Goal: Check status

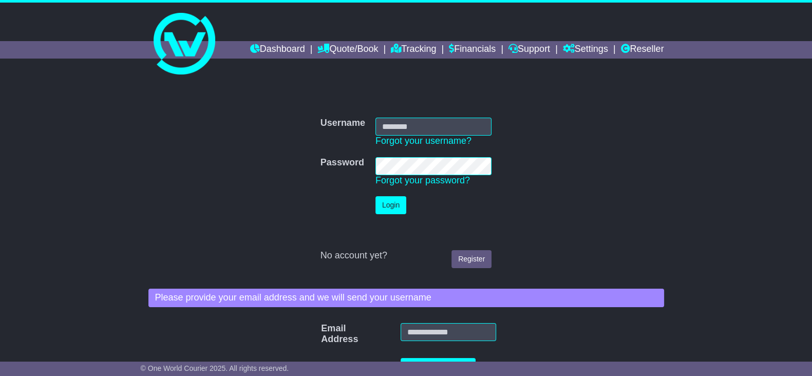
drag, startPoint x: 122, startPoint y: 176, endPoint x: 171, endPoint y: 175, distance: 48.8
click at [447, 125] on input "Username" at bounding box center [433, 127] width 116 height 18
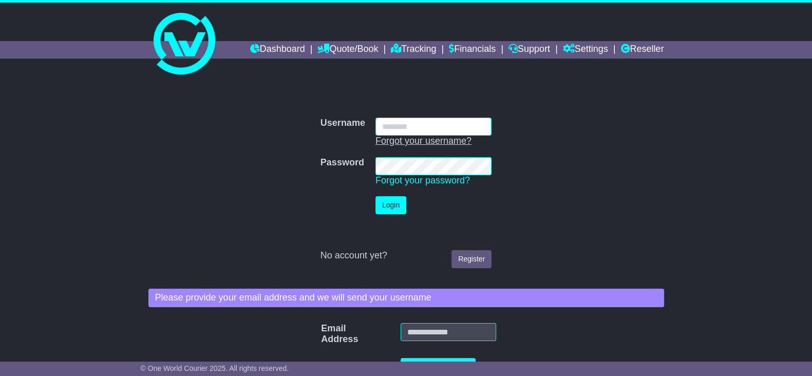
type input "**********"
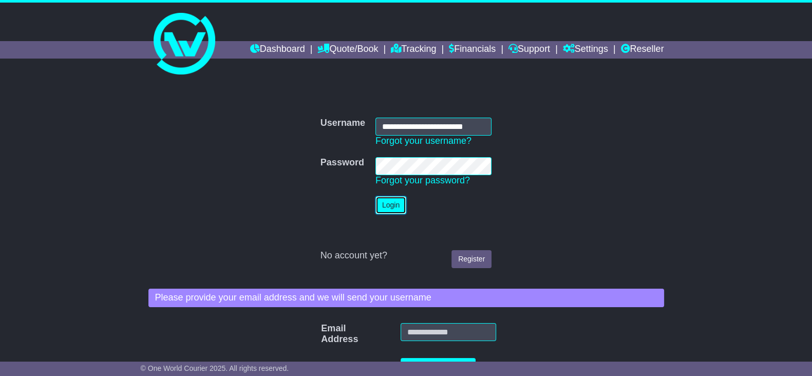
click at [398, 199] on button "Login" at bounding box center [390, 205] width 31 height 18
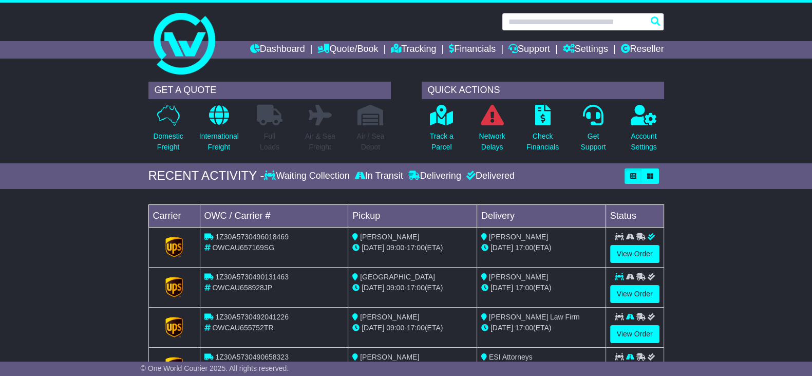
click at [545, 20] on input "text" at bounding box center [583, 22] width 162 height 18
paste input "**********"
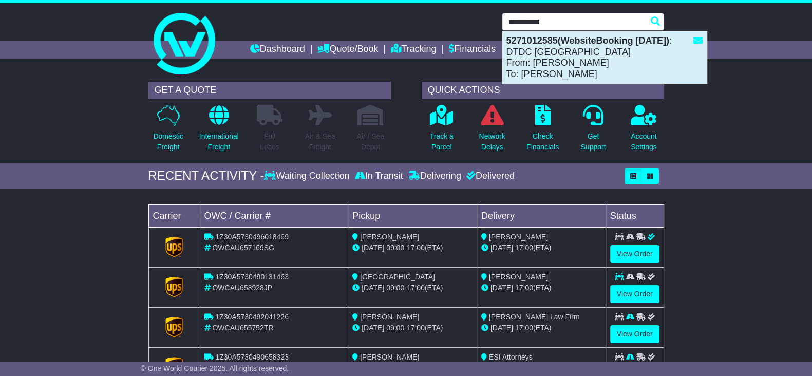
click at [586, 52] on div "5271012585(WebsiteBooking 14-10-2025) : DTDC Australia From: Alberto Bertoz To:…" at bounding box center [604, 57] width 204 height 52
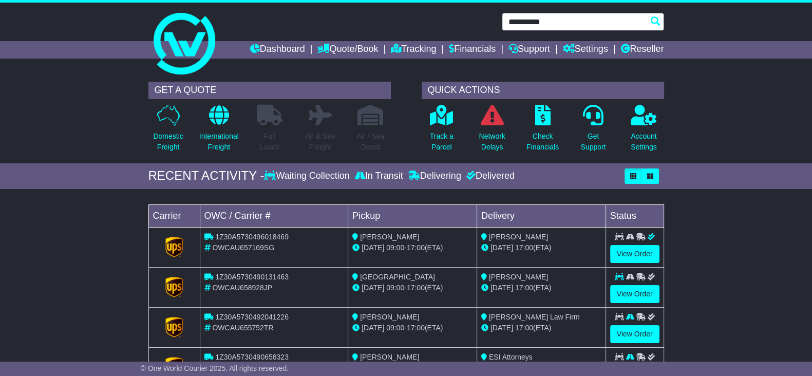
type input "**********"
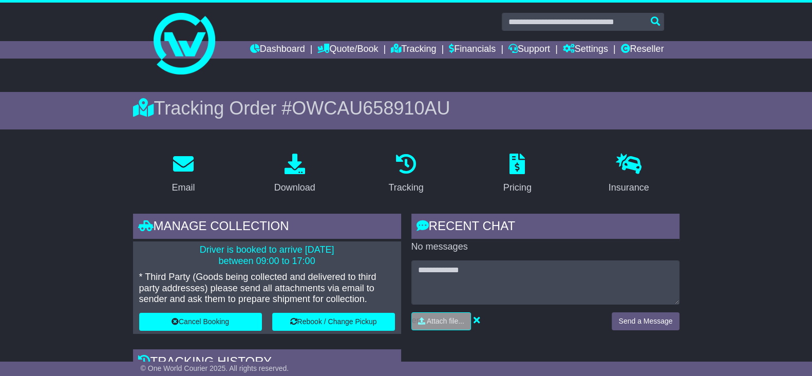
click at [351, 104] on span "OWCAU658910AU" at bounding box center [371, 108] width 158 height 21
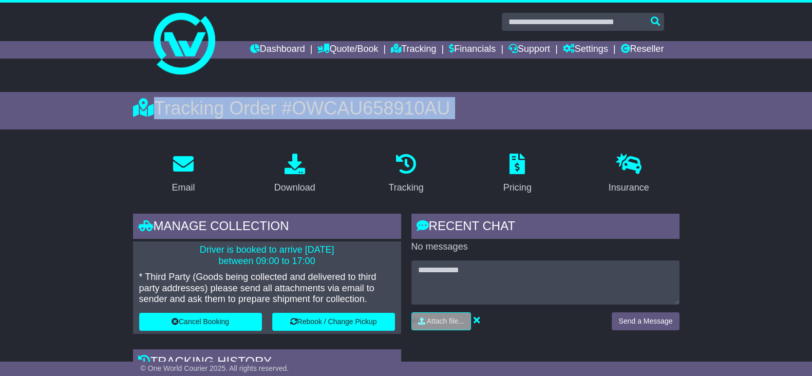
click at [351, 104] on span "OWCAU658910AU" at bounding box center [371, 108] width 158 height 21
click at [357, 111] on span "OWCAU658910AU" at bounding box center [371, 108] width 158 height 21
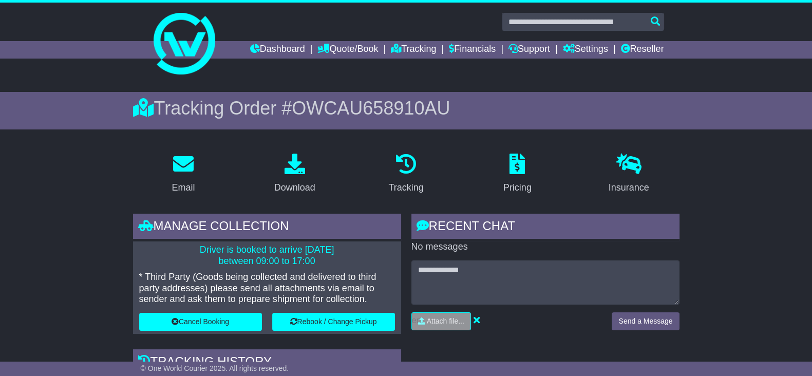
click at [357, 111] on span "OWCAU658910AU" at bounding box center [371, 108] width 158 height 21
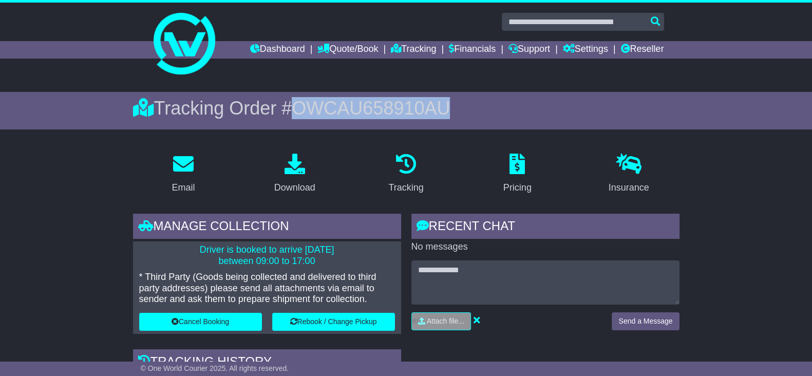
click at [357, 111] on span "OWCAU658910AU" at bounding box center [371, 108] width 158 height 21
copy span "OWCAU658910AU"
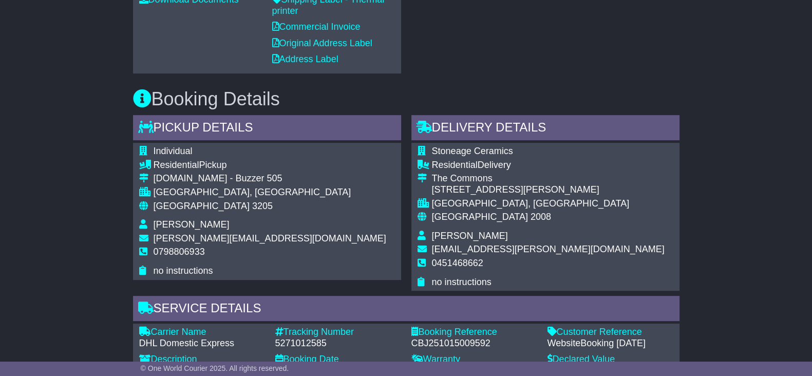
scroll to position [578, 0]
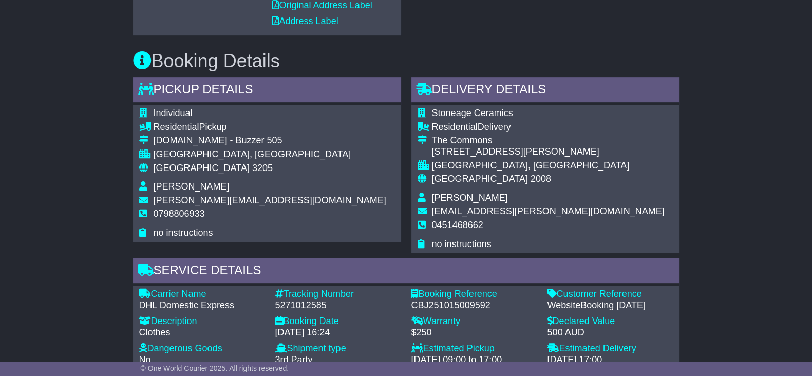
click at [439, 307] on div "CBJ251015009592" at bounding box center [474, 305] width 126 height 11
copy div "CBJ251015009592"
drag, startPoint x: 46, startPoint y: 165, endPoint x: 168, endPoint y: 175, distance: 122.6
click at [46, 165] on div "Email Download Tracking Pricing Insurance" at bounding box center [406, 234] width 812 height 1335
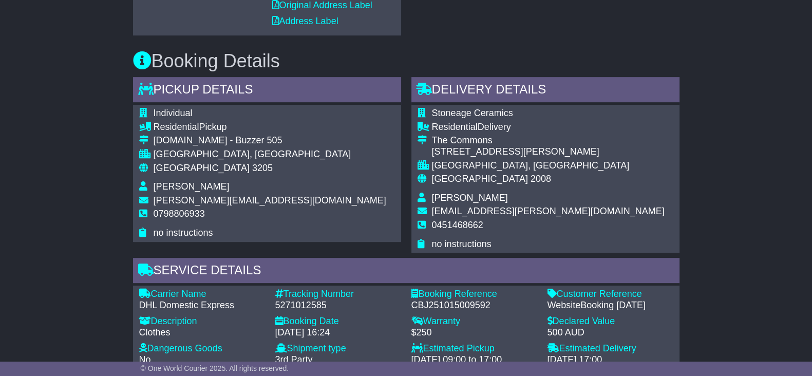
click at [49, 165] on div "Email Download Tracking Pricing Insurance" at bounding box center [406, 234] width 812 height 1335
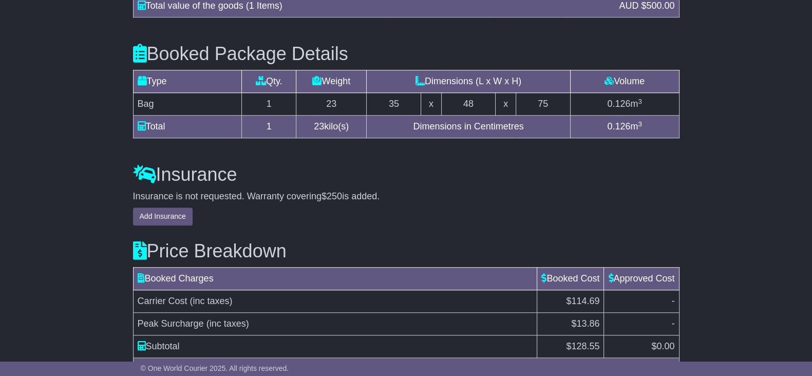
scroll to position [1122, 0]
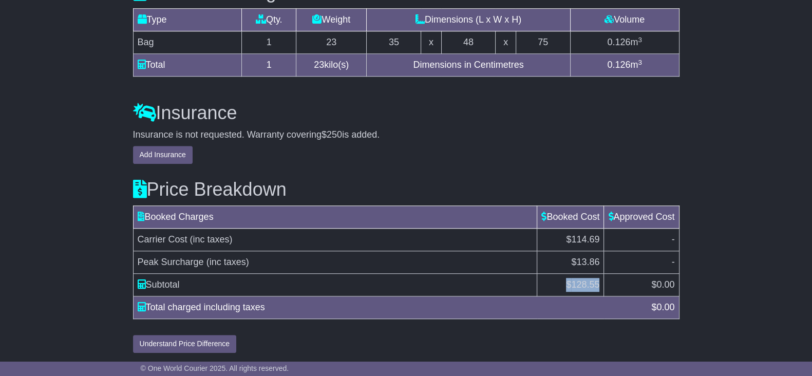
drag, startPoint x: 558, startPoint y: 278, endPoint x: 598, endPoint y: 281, distance: 40.2
click at [598, 281] on td "$ 128.55" at bounding box center [570, 285] width 67 height 23
copy td "$ 128.55"
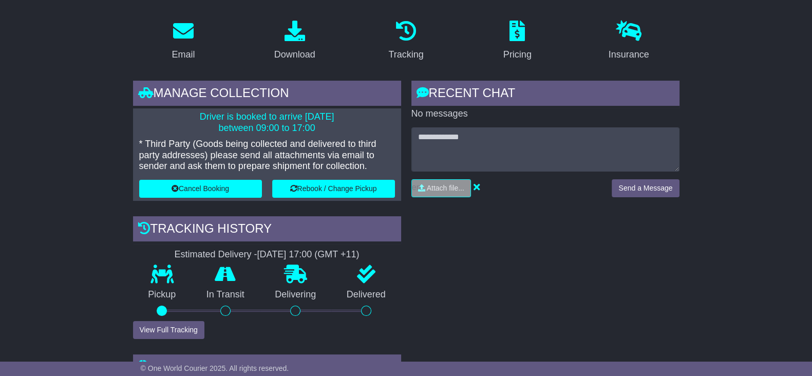
scroll to position [0, 0]
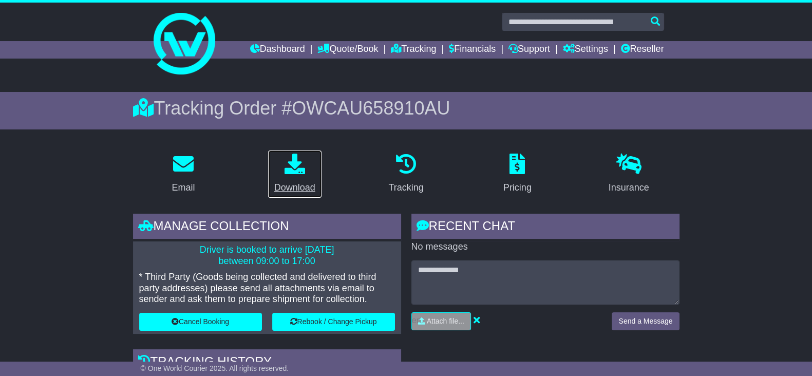
click at [295, 183] on div "Download" at bounding box center [294, 188] width 41 height 14
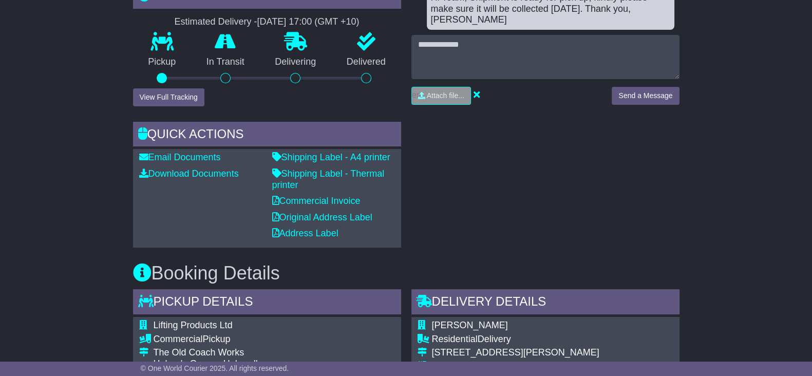
scroll to position [193, 0]
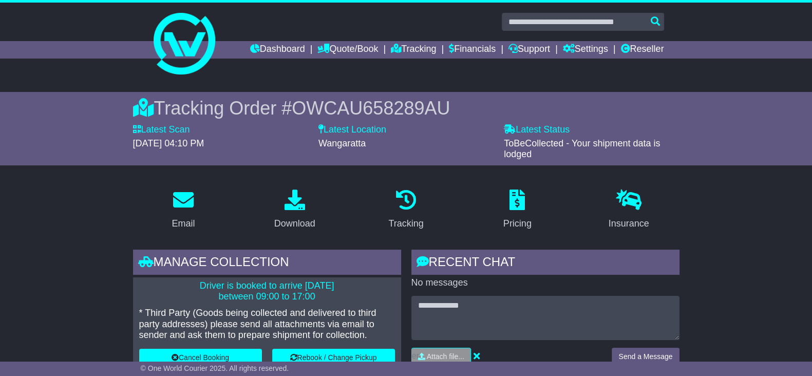
click at [373, 113] on span "OWCAU658289AU" at bounding box center [371, 108] width 158 height 21
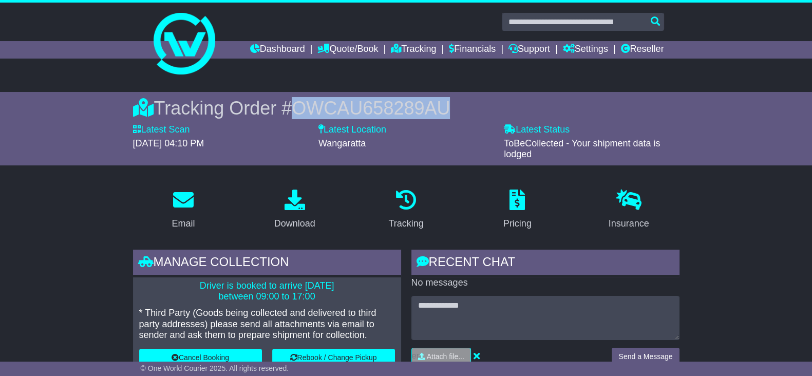
click at [373, 113] on span "OWCAU658289AU" at bounding box center [371, 108] width 158 height 21
copy span "OWCAU658289AU"
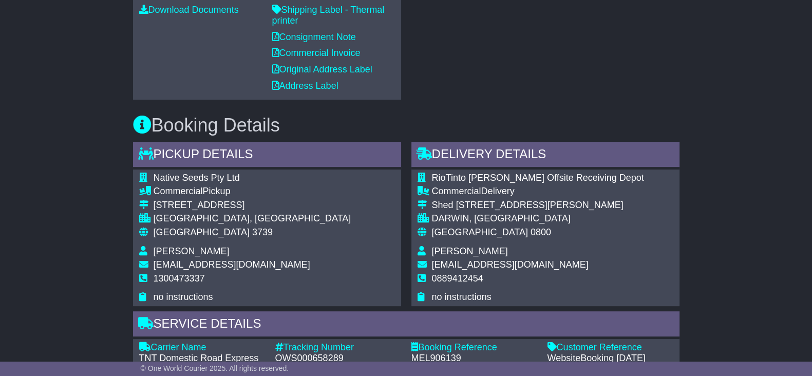
scroll to position [578, 0]
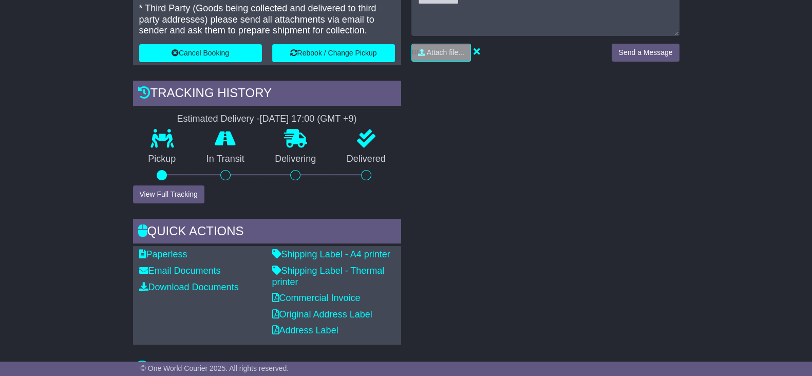
scroll to position [207, 0]
